Goal: Task Accomplishment & Management: Manage account settings

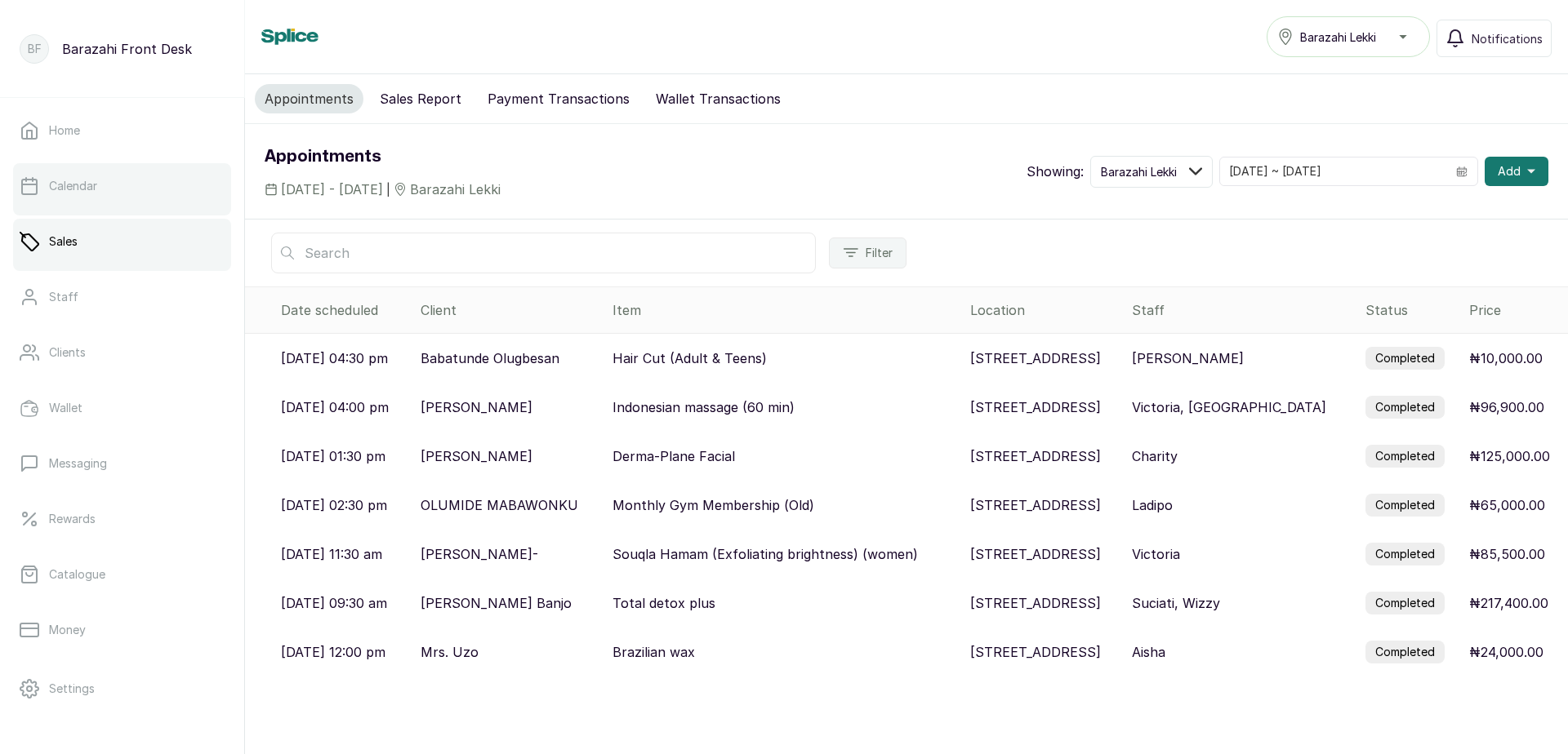
click at [130, 206] on link "Calendar" at bounding box center [122, 186] width 218 height 46
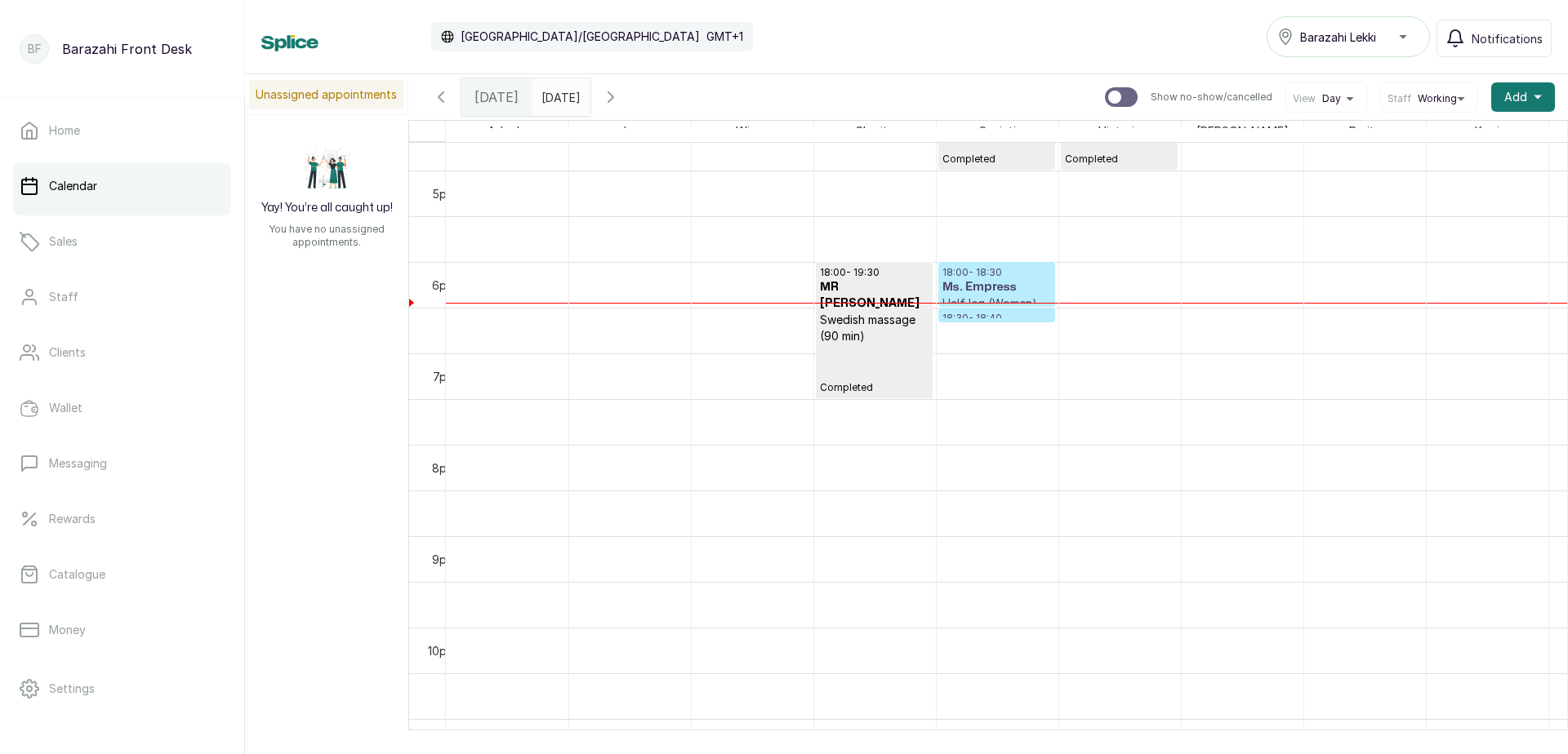
scroll to position [1529, 0]
click at [997, 285] on h3 "Ms. Empress" at bounding box center [996, 285] width 109 height 17
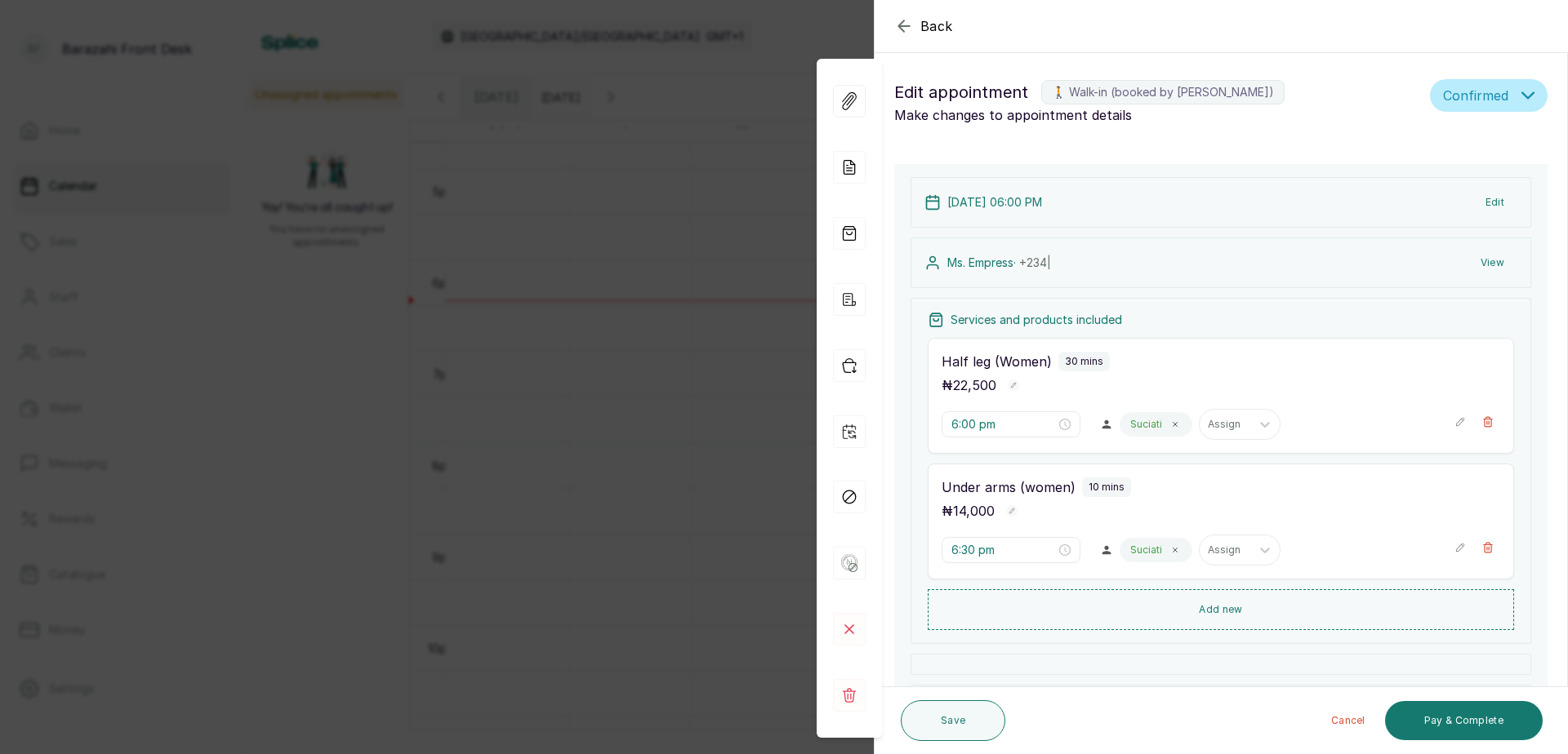
click at [1474, 201] on button "Edit" at bounding box center [1495, 203] width 45 height 30
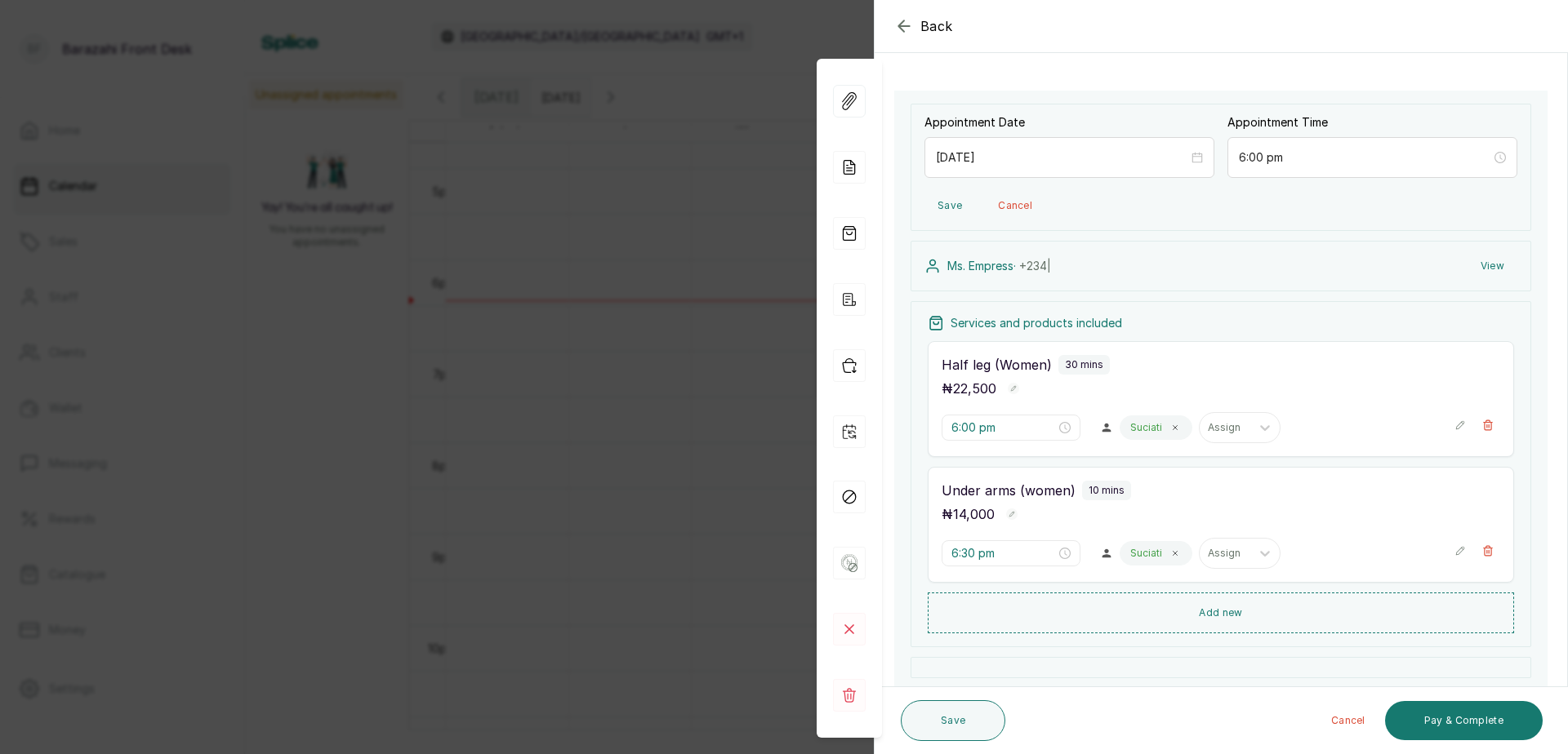
scroll to position [82, 0]
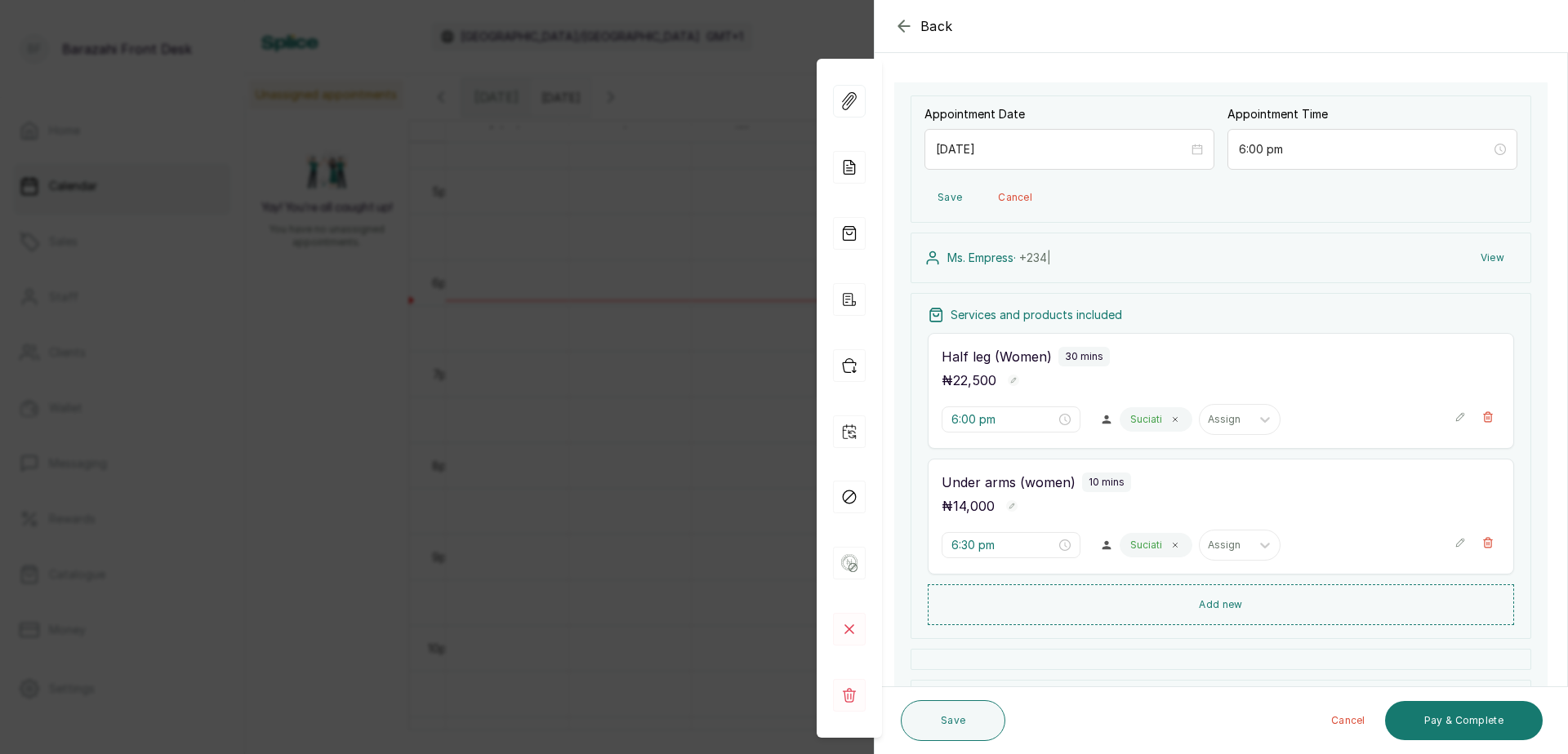
click at [1125, 257] on div "Ms. Empress · +234 | View" at bounding box center [1220, 258] width 620 height 50
click at [1477, 261] on button "View" at bounding box center [1493, 258] width 50 height 30
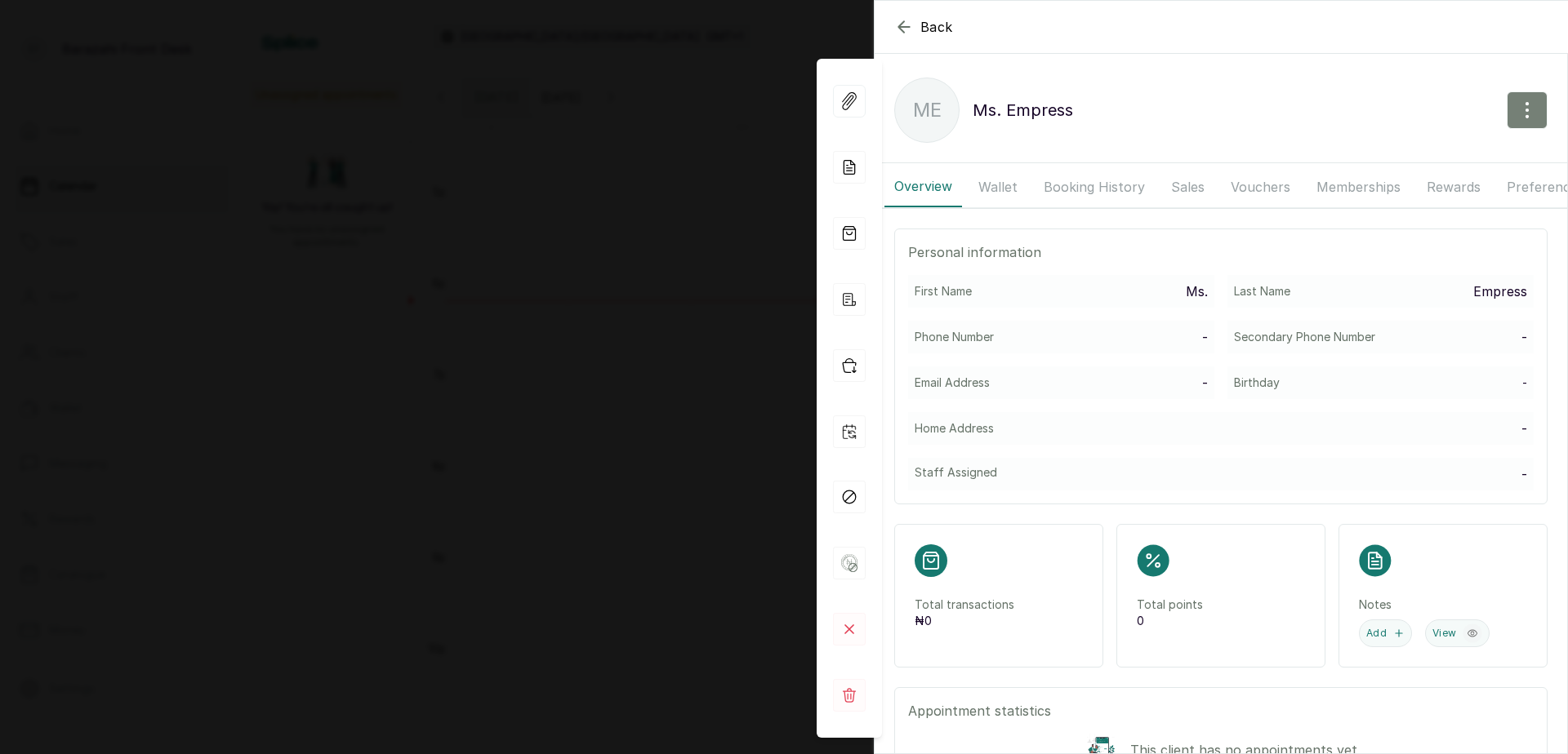
click at [1510, 123] on button "button" at bounding box center [1527, 110] width 41 height 37
click at [1377, 159] on span "Edit" at bounding box center [1455, 158] width 157 height 20
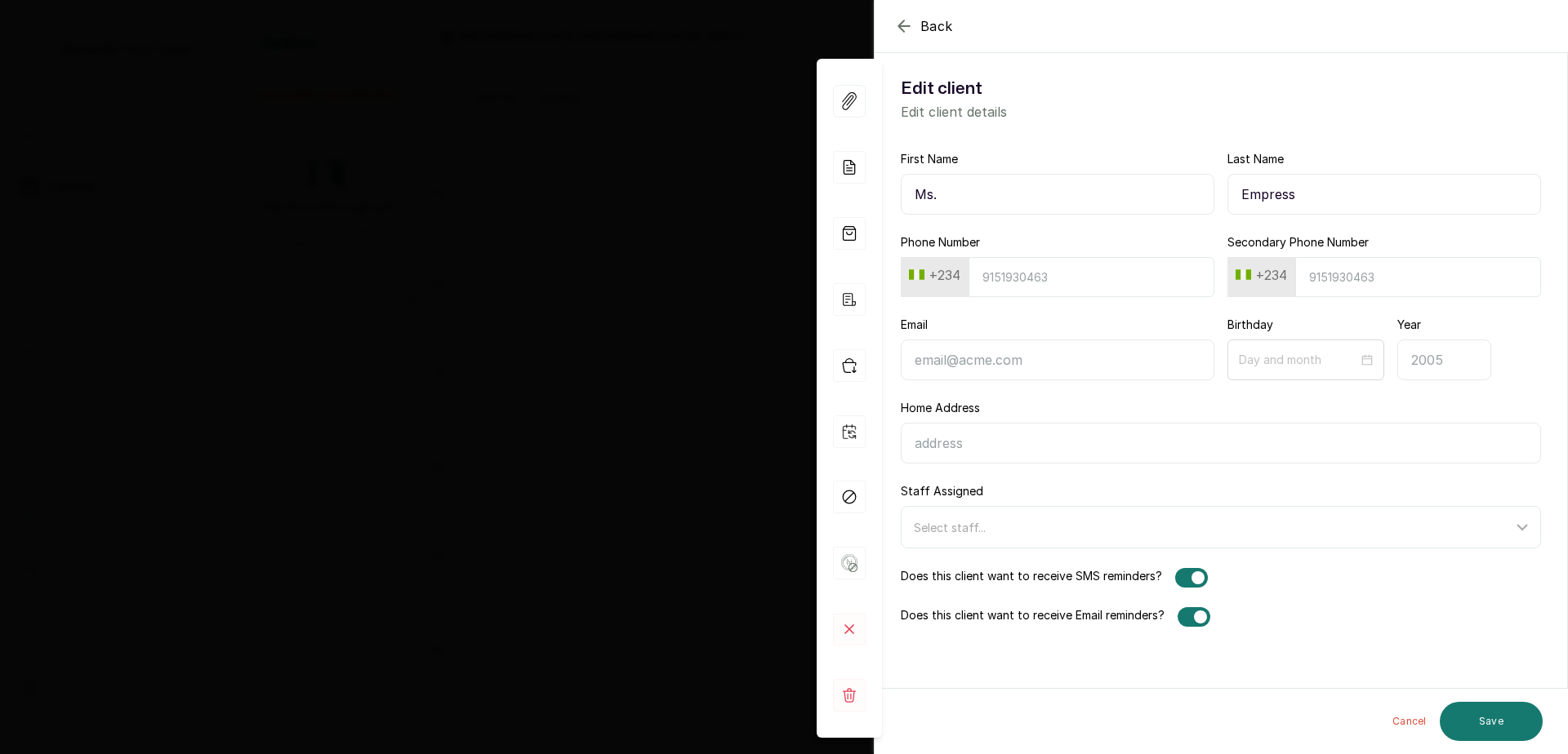
click at [1064, 278] on input "Phone Number" at bounding box center [1091, 277] width 246 height 40
type input "8062116333"
click at [1500, 716] on button "Save" at bounding box center [1491, 721] width 103 height 39
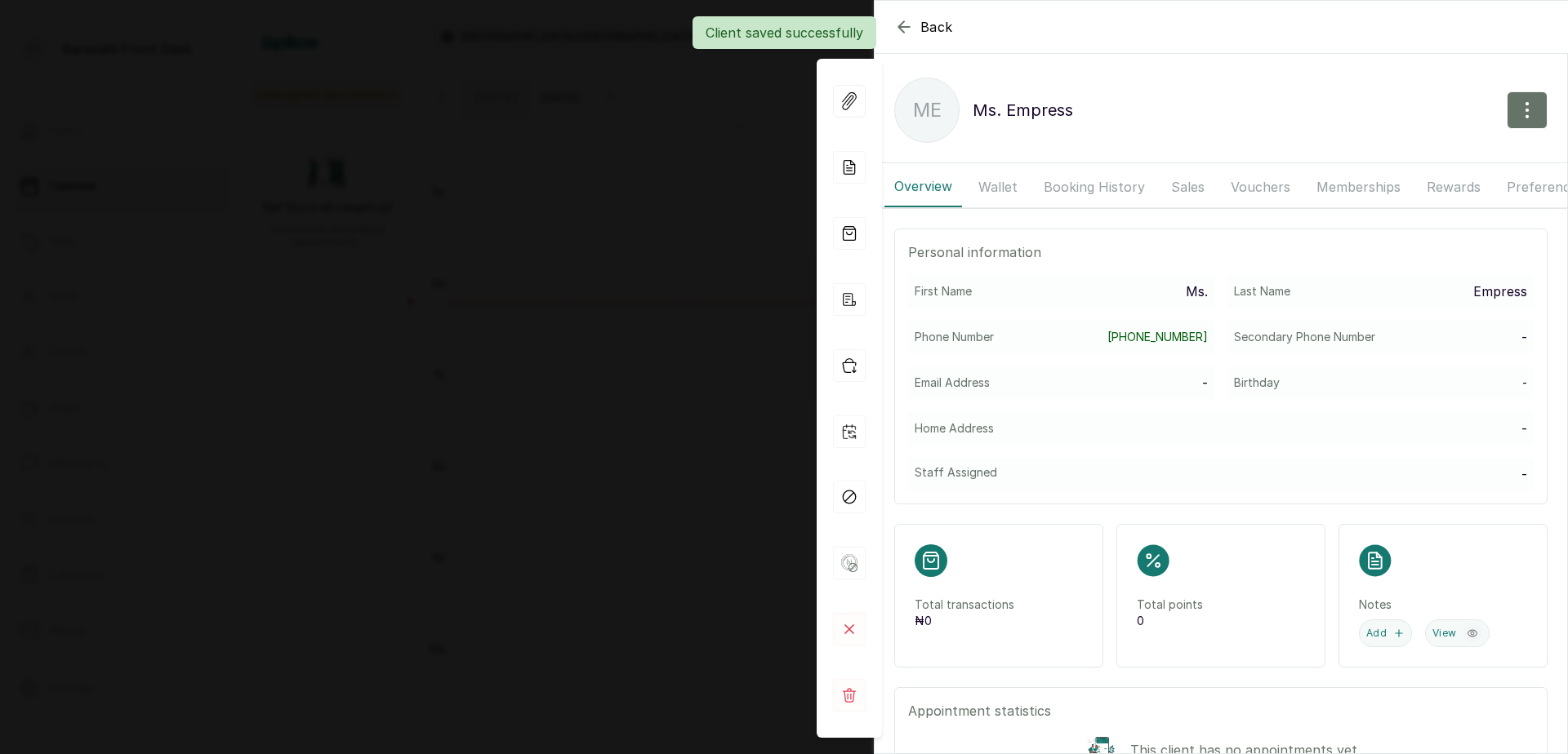
click at [897, 25] on div "Client saved successfully" at bounding box center [784, 33] width 1568 height 33
click at [907, 31] on icon "button" at bounding box center [903, 26] width 20 height 20
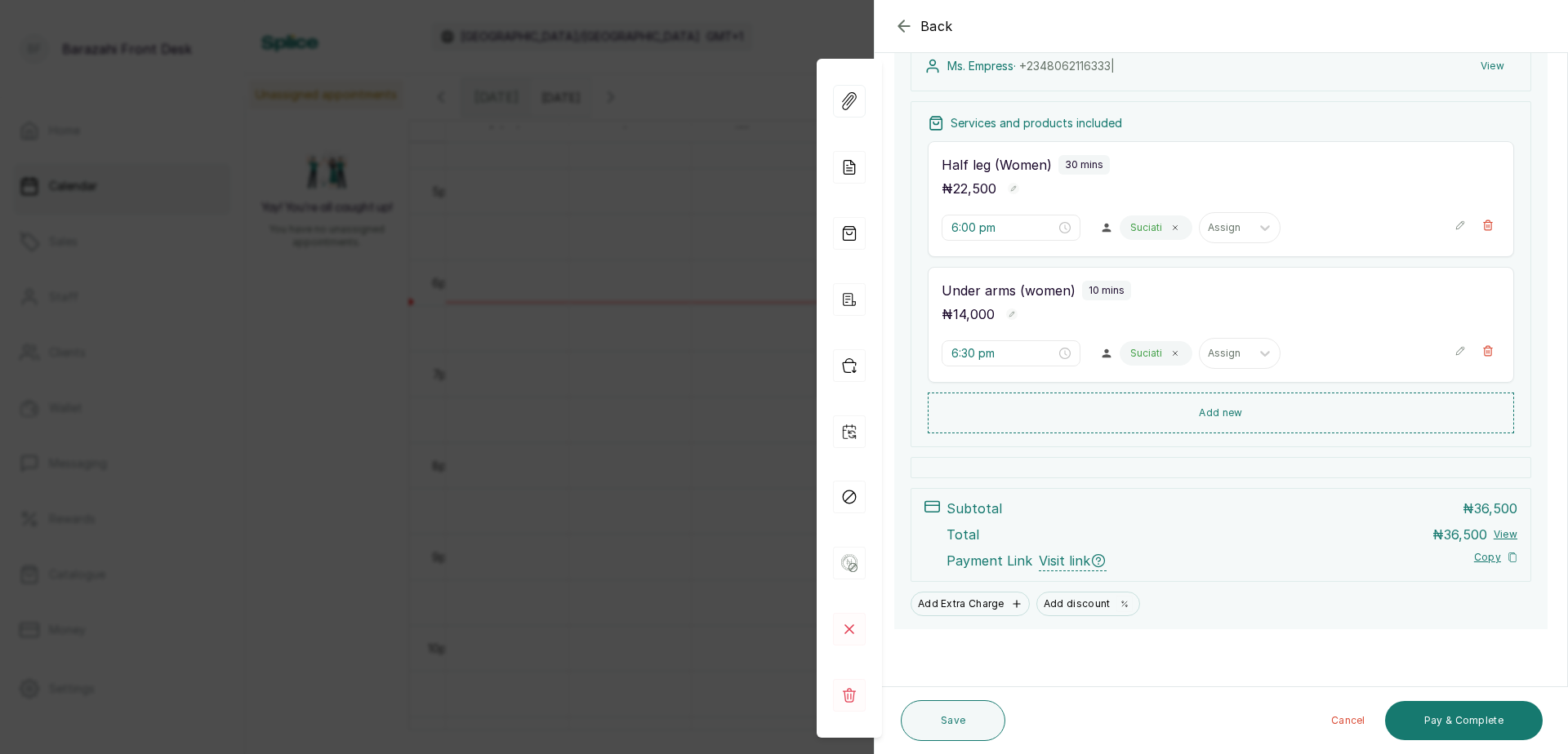
scroll to position [273, 0]
click at [1430, 711] on button "Pay & Complete" at bounding box center [1463, 721] width 157 height 39
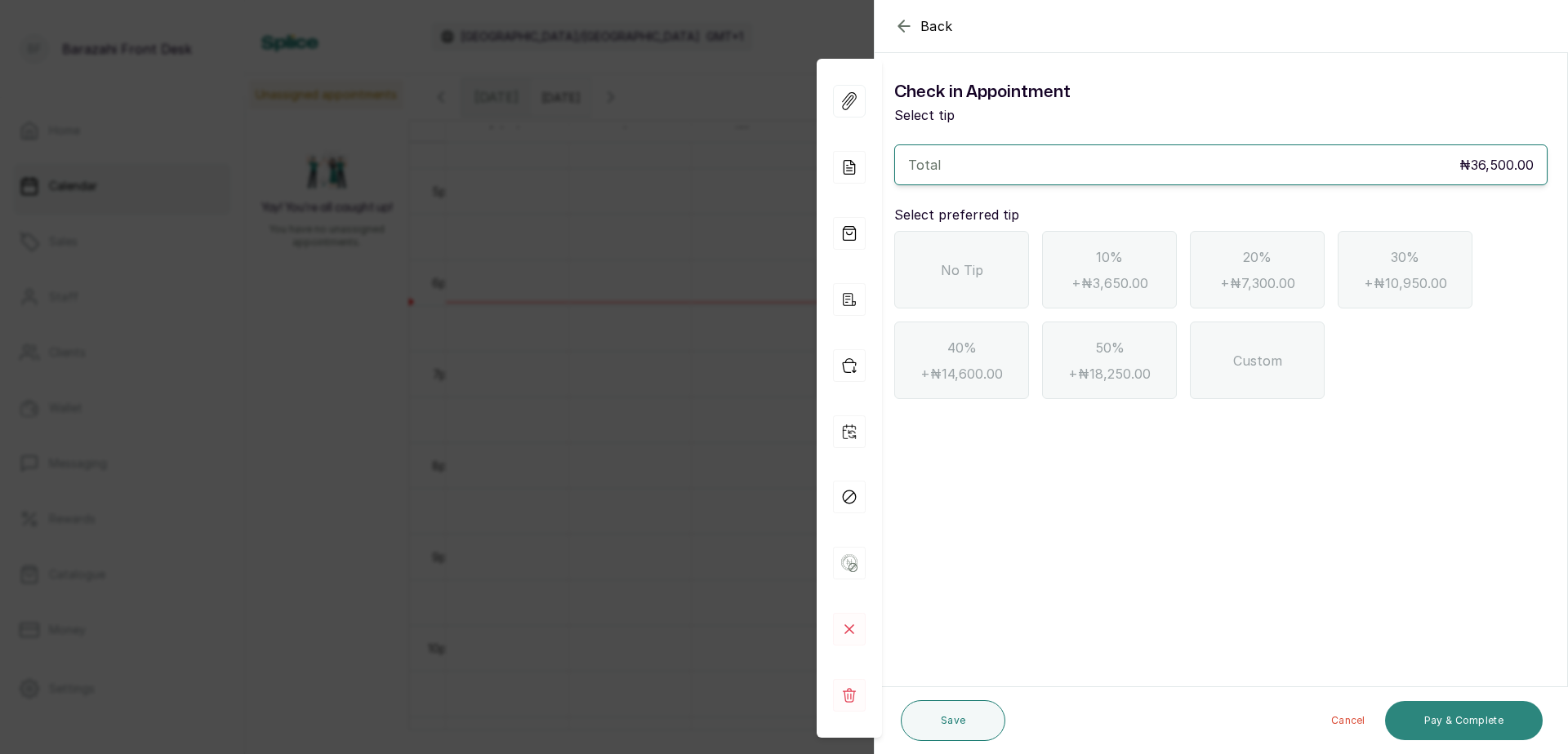
scroll to position [0, 0]
click at [937, 281] on div "No Tip" at bounding box center [961, 269] width 135 height 77
click at [1430, 726] on button "Pay & Complete" at bounding box center [1463, 721] width 157 height 39
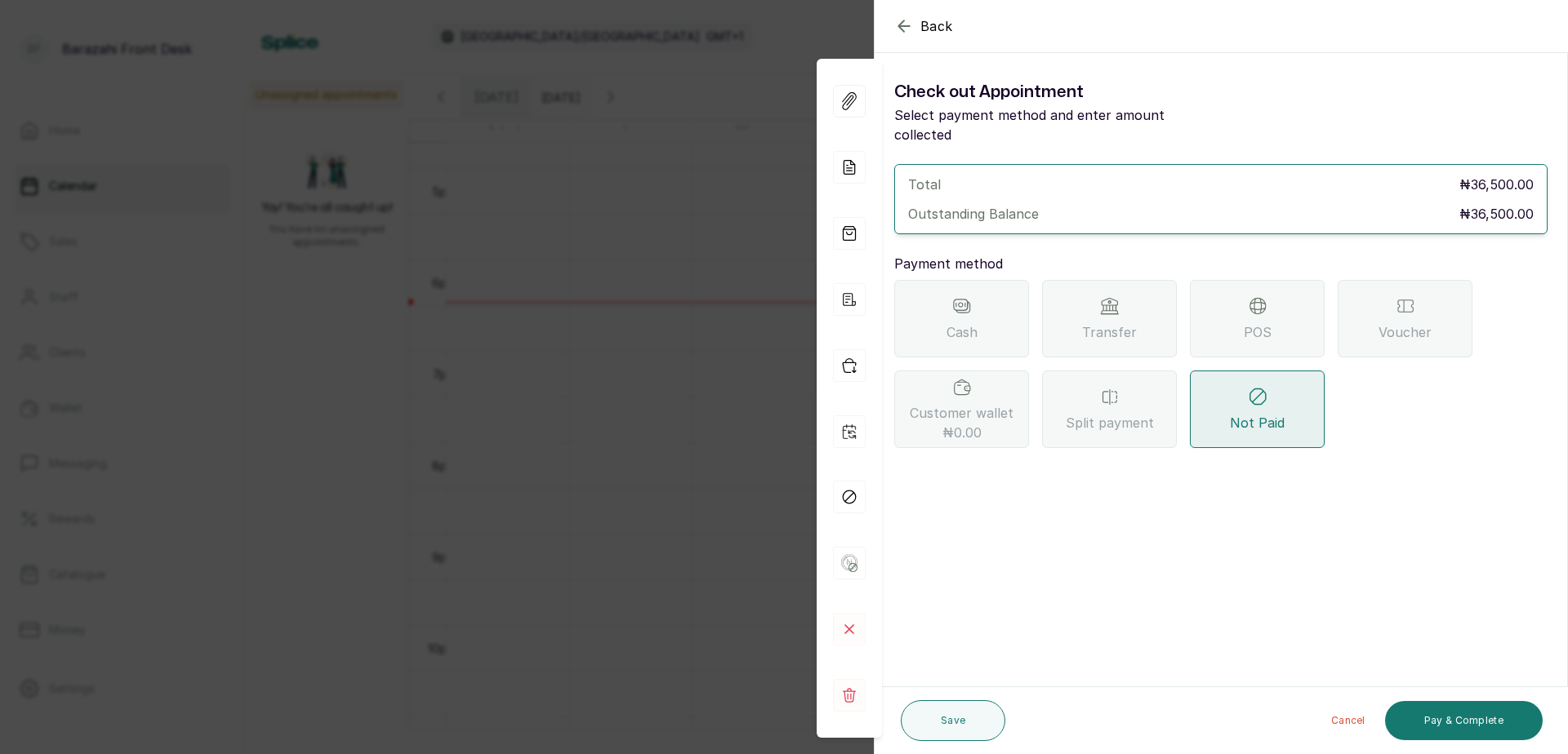
click at [1232, 287] on div "POS" at bounding box center [1256, 318] width 135 height 77
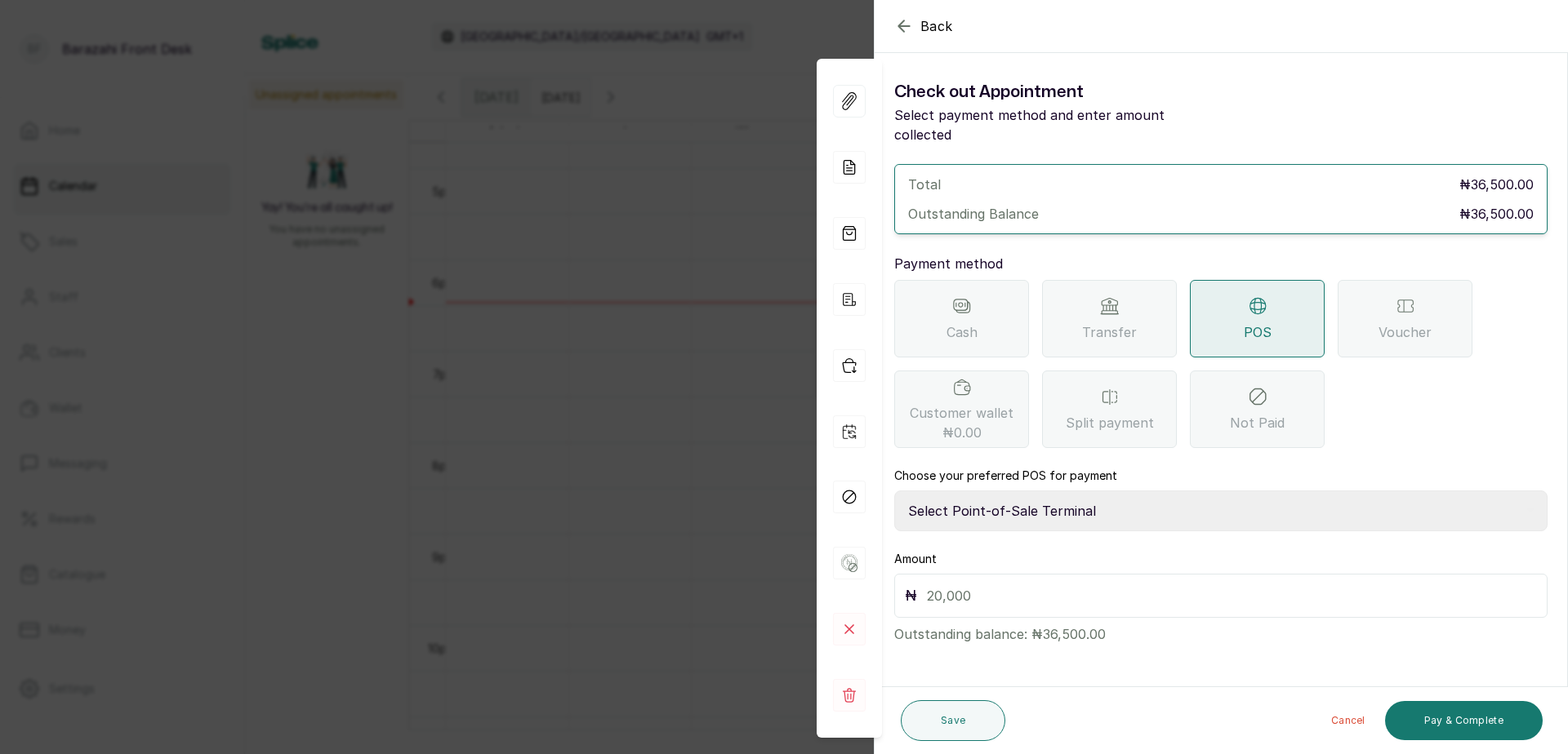
click at [1103, 323] on span "Transfer" at bounding box center [1109, 332] width 55 height 20
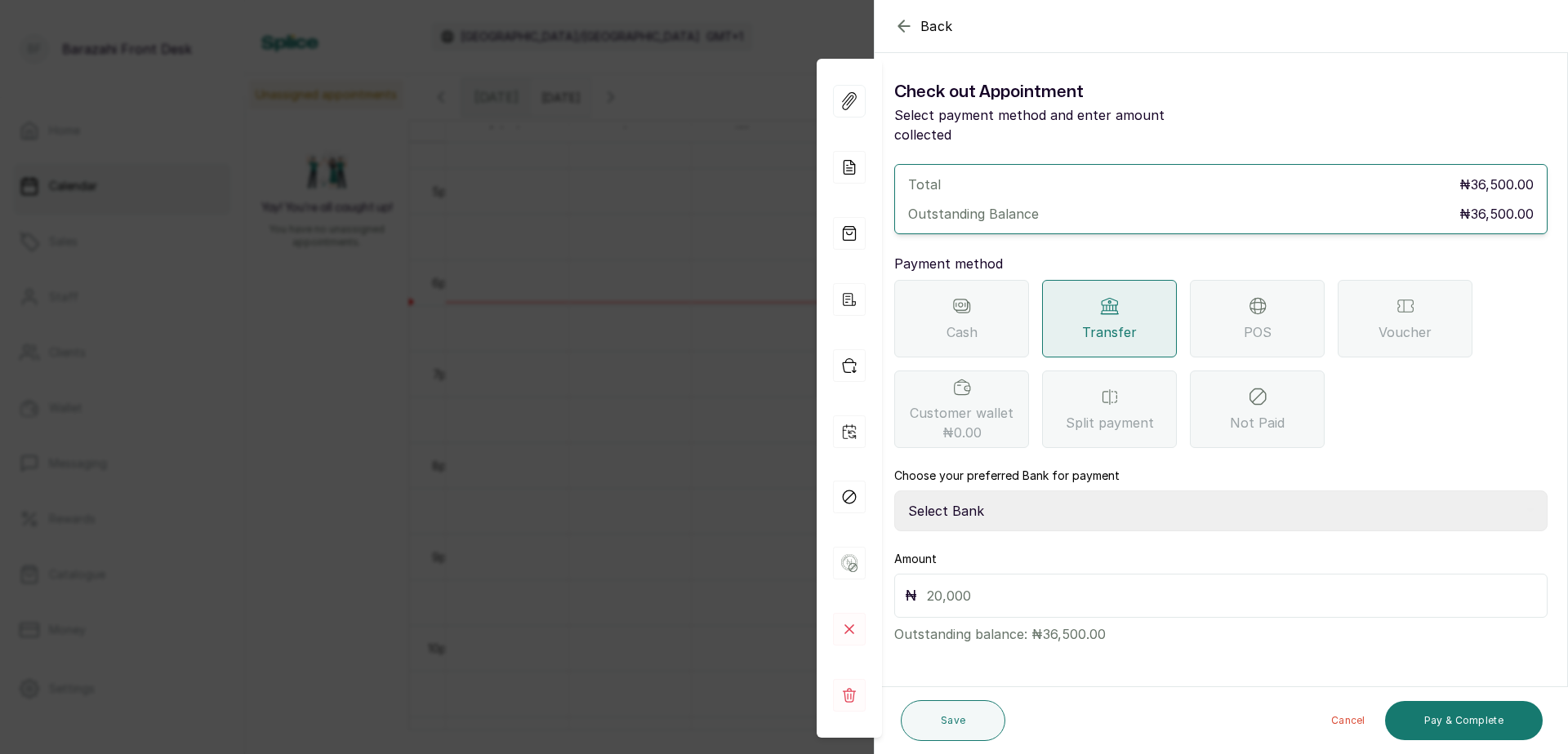
click at [1021, 494] on select "Select Bank BARAZAHI LIMITED Access Bank TRACTION/TR BARAZAHI Paystack-Titan Ba…" at bounding box center [1220, 511] width 653 height 41
select select "3da602f6-cb5f-407a-81f6-dc86d0307638"
click at [894, 491] on select "Select Bank BARAZAHI LIMITED Access Bank TRACTION/TR BARAZAHI Paystack-Titan Ba…" at bounding box center [1220, 511] width 653 height 41
click at [1301, 588] on div "₦" at bounding box center [1220, 595] width 653 height 44
click at [1300, 585] on input "text" at bounding box center [1232, 596] width 610 height 23
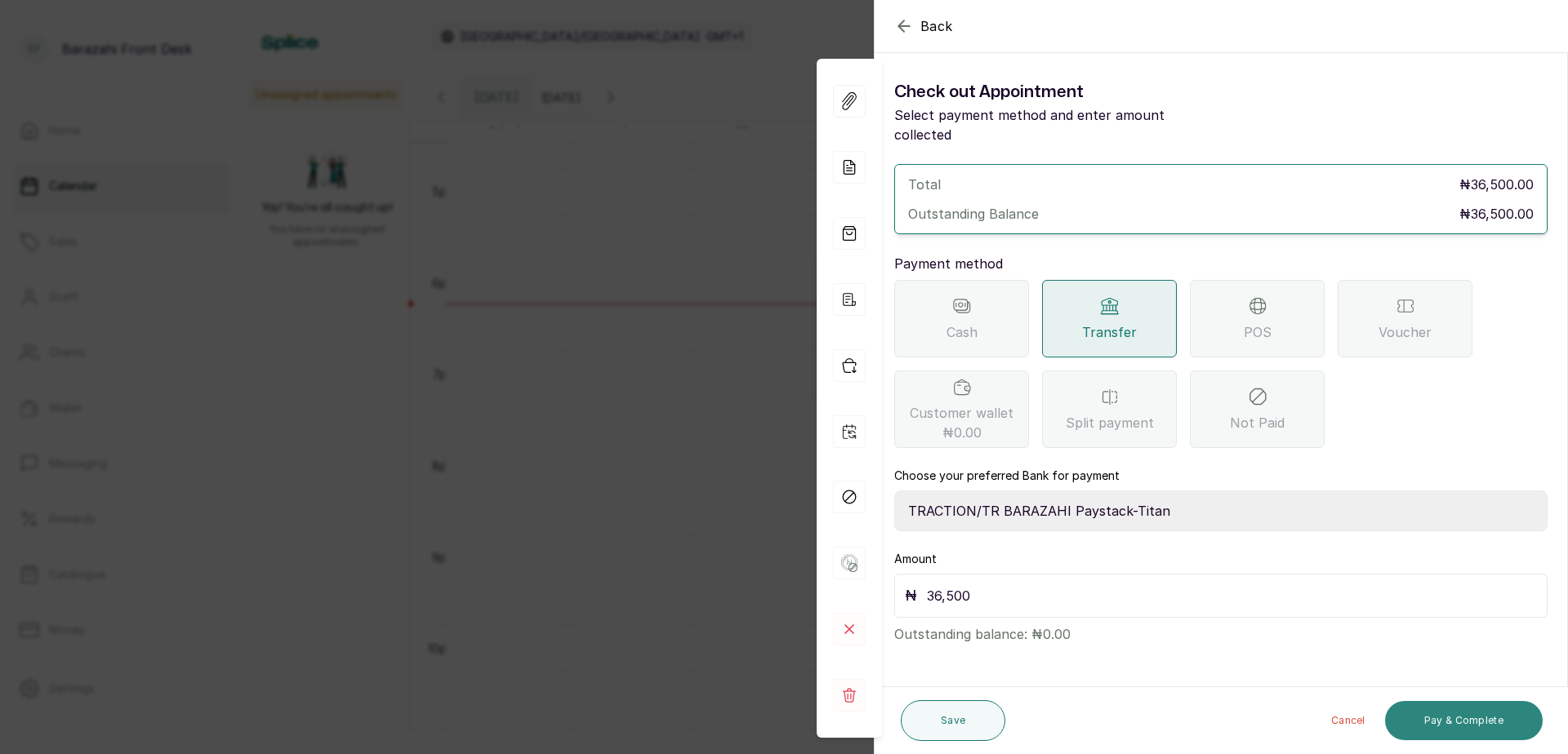
type input "36,500"
click at [1455, 715] on button "Pay & Complete" at bounding box center [1463, 721] width 157 height 39
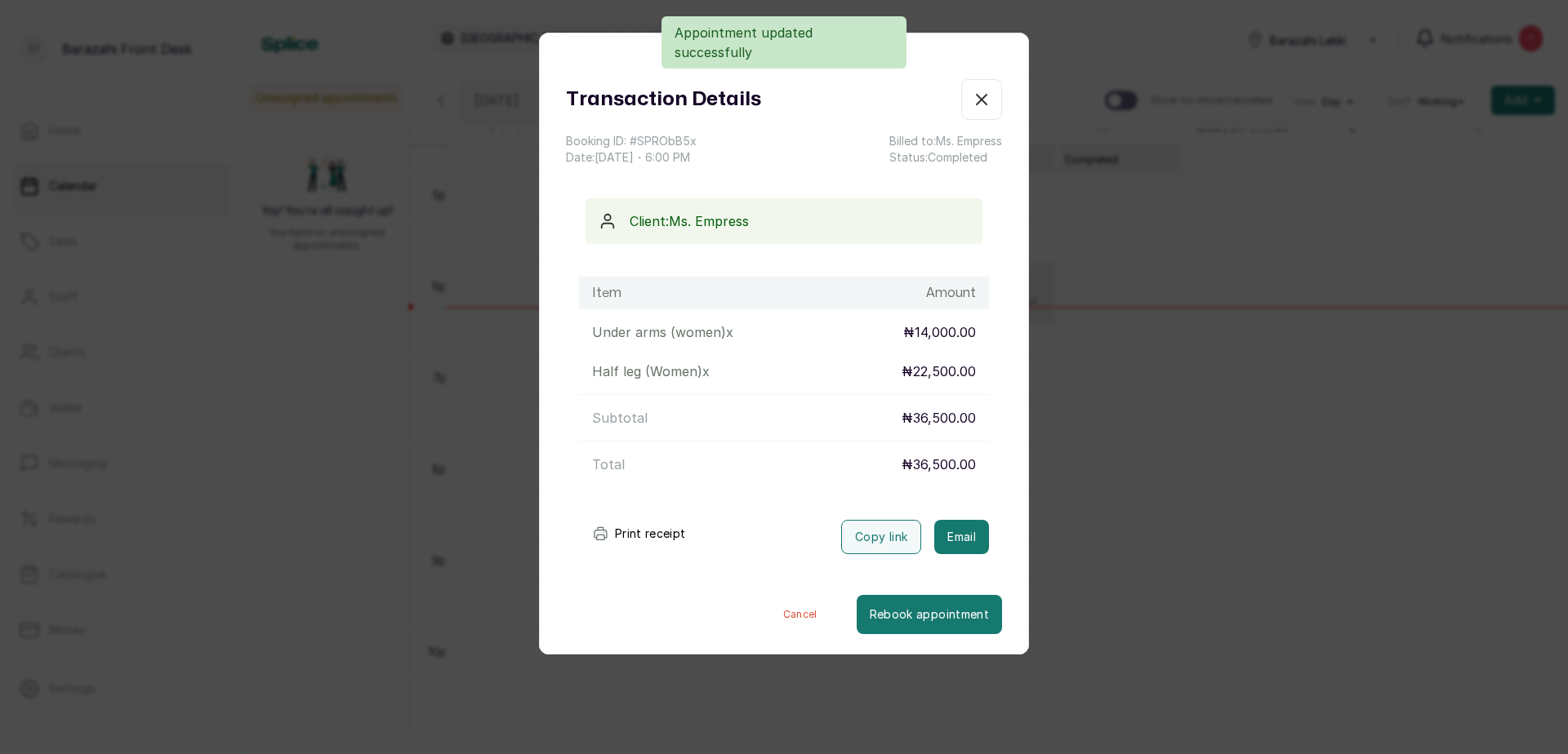
click at [624, 529] on button "Print receipt" at bounding box center [639, 534] width 120 height 33
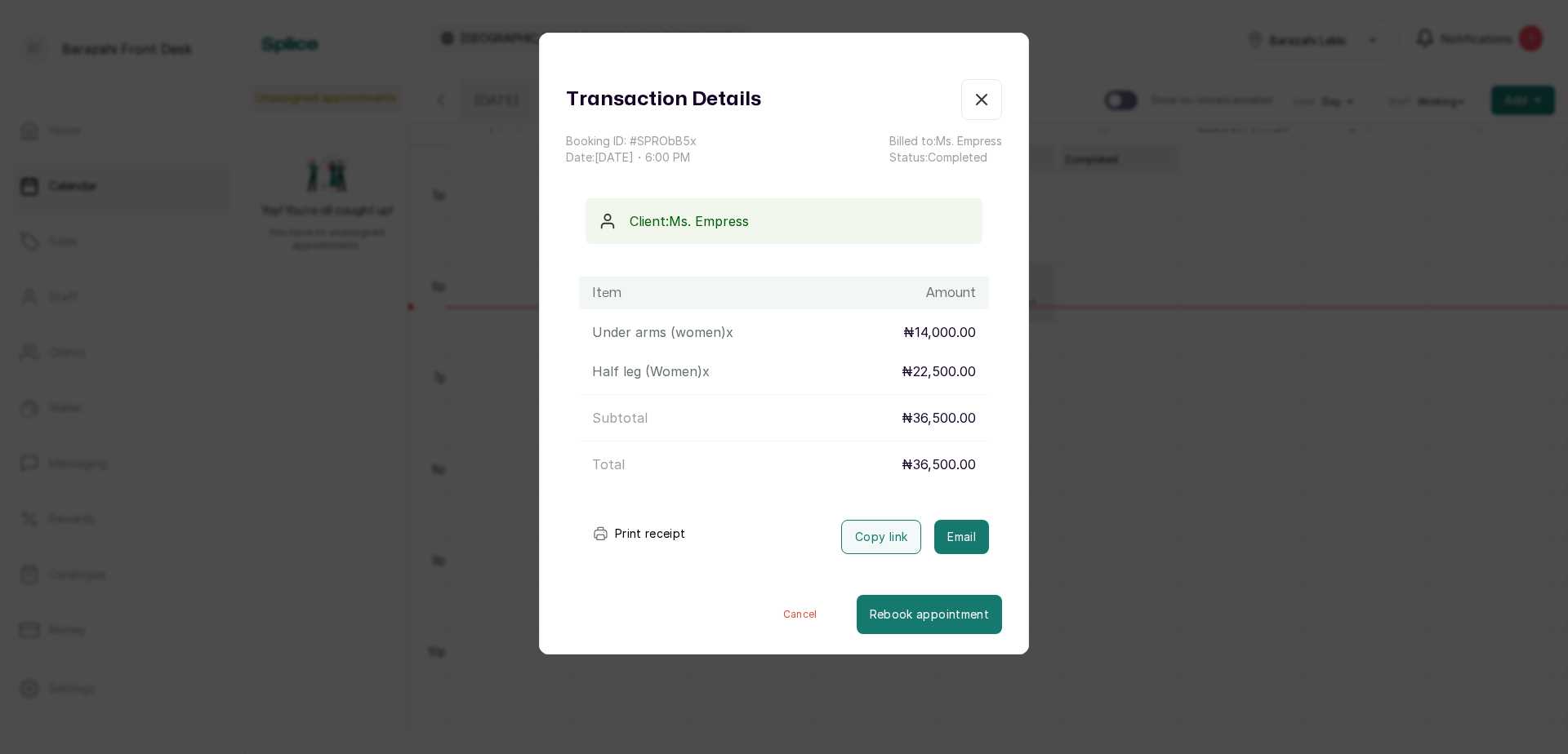
click at [977, 99] on icon "button" at bounding box center [981, 99] width 10 height 10
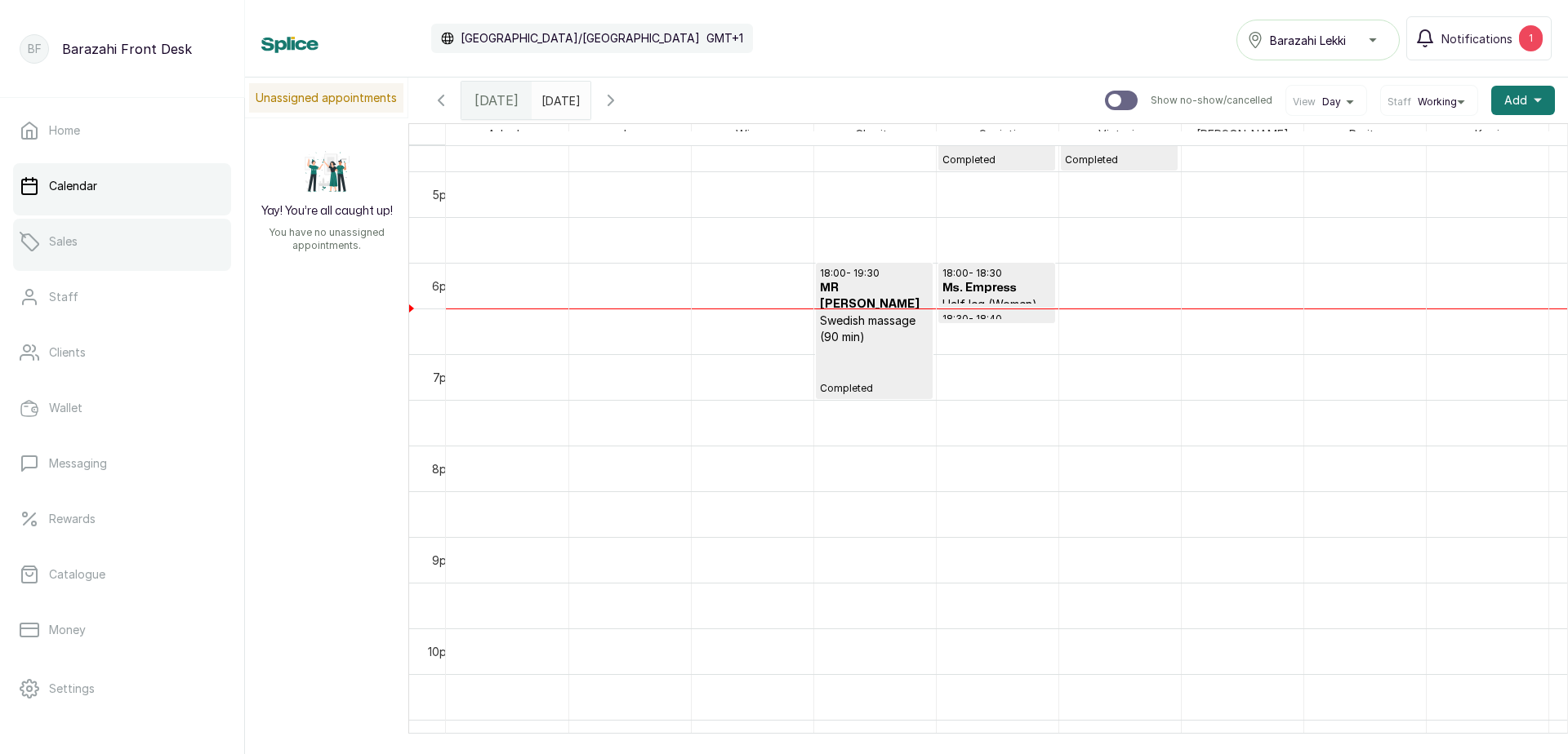
click at [183, 255] on link "Sales" at bounding box center [122, 241] width 218 height 46
